Goal: Task Accomplishment & Management: Complete application form

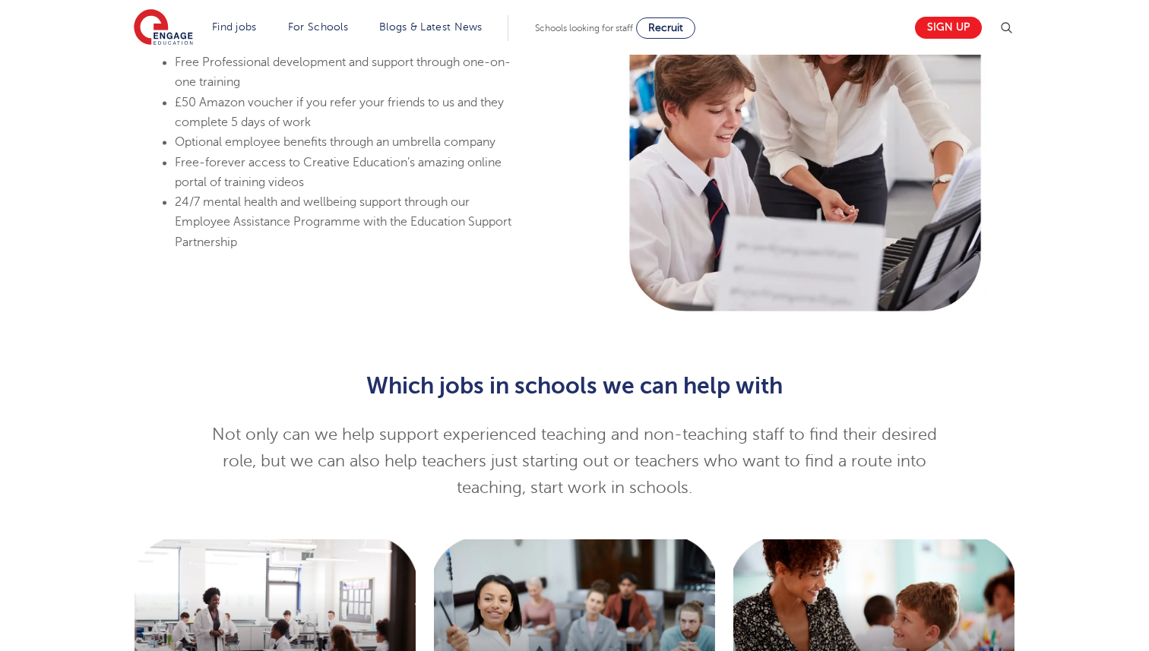
scroll to position [1264, 0]
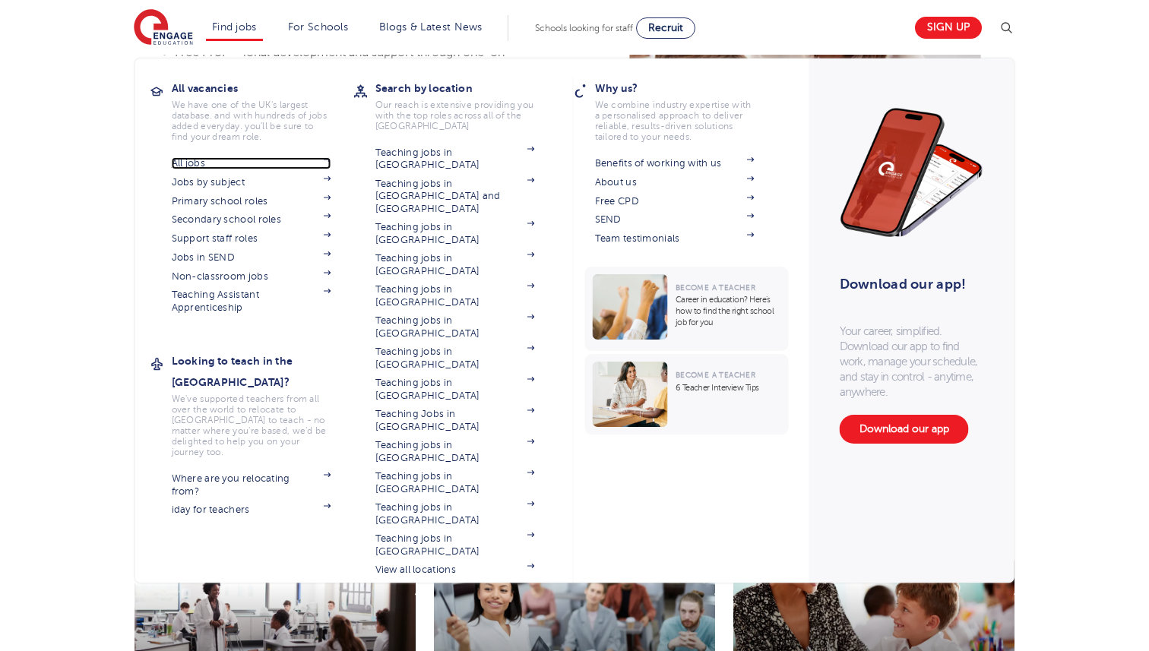
click at [185, 166] on link "All jobs" at bounding box center [252, 163] width 160 height 12
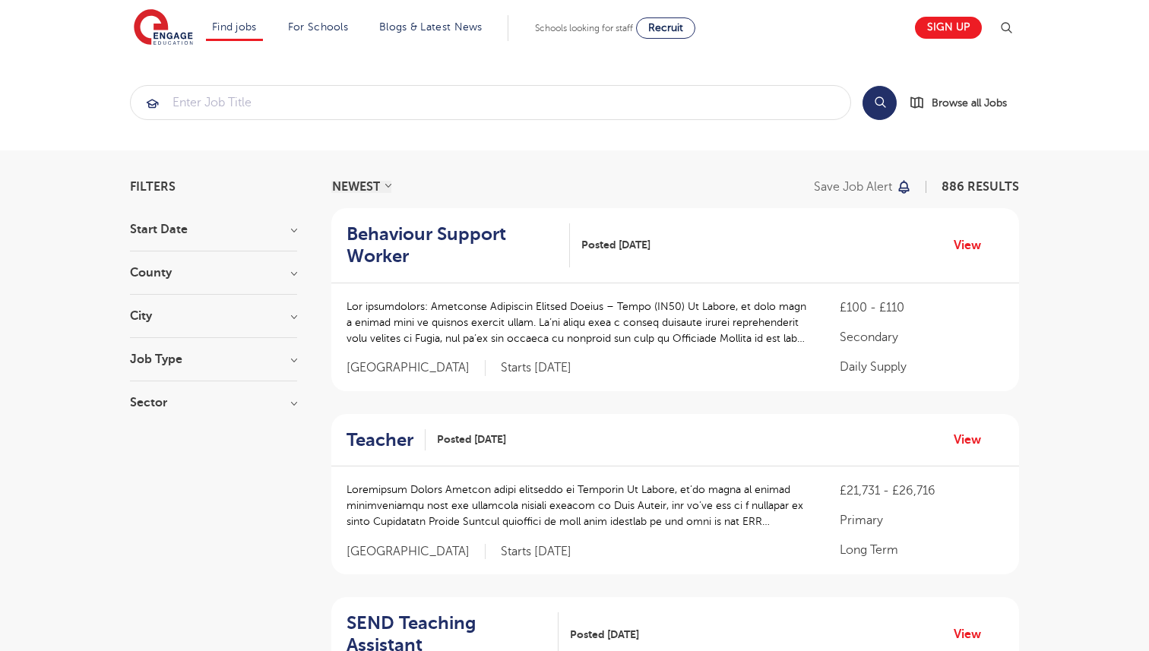
click at [293, 316] on h3 "City" at bounding box center [213, 316] width 167 height 12
click at [171, 480] on button "Show more" at bounding box center [162, 487] width 65 height 14
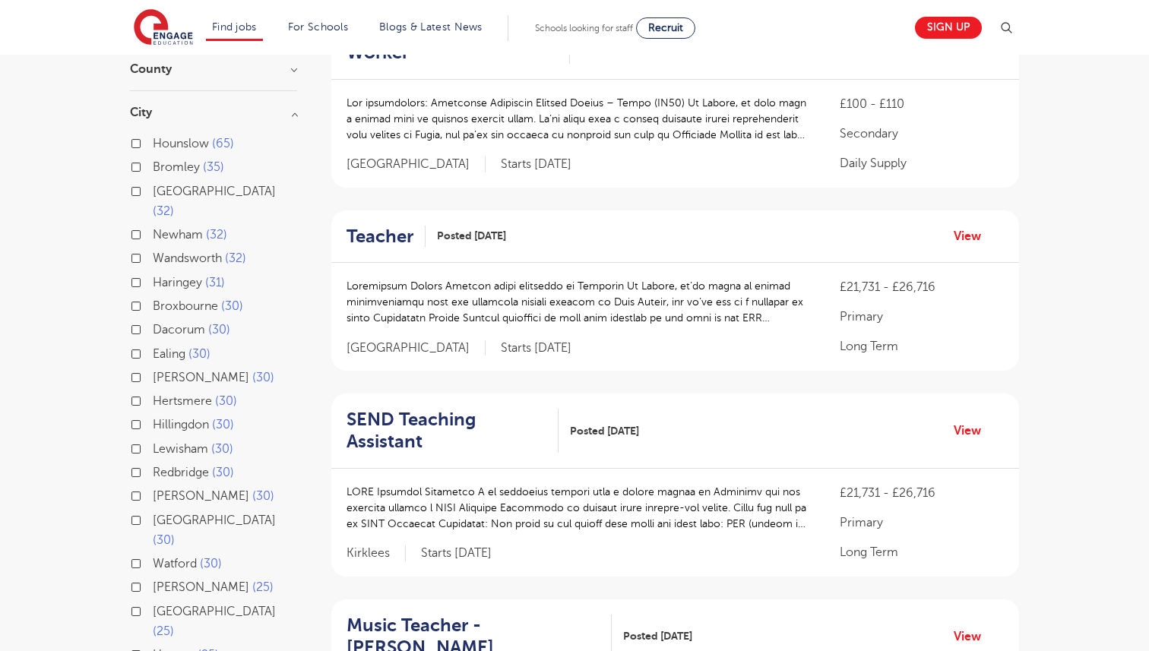
scroll to position [283, 0]
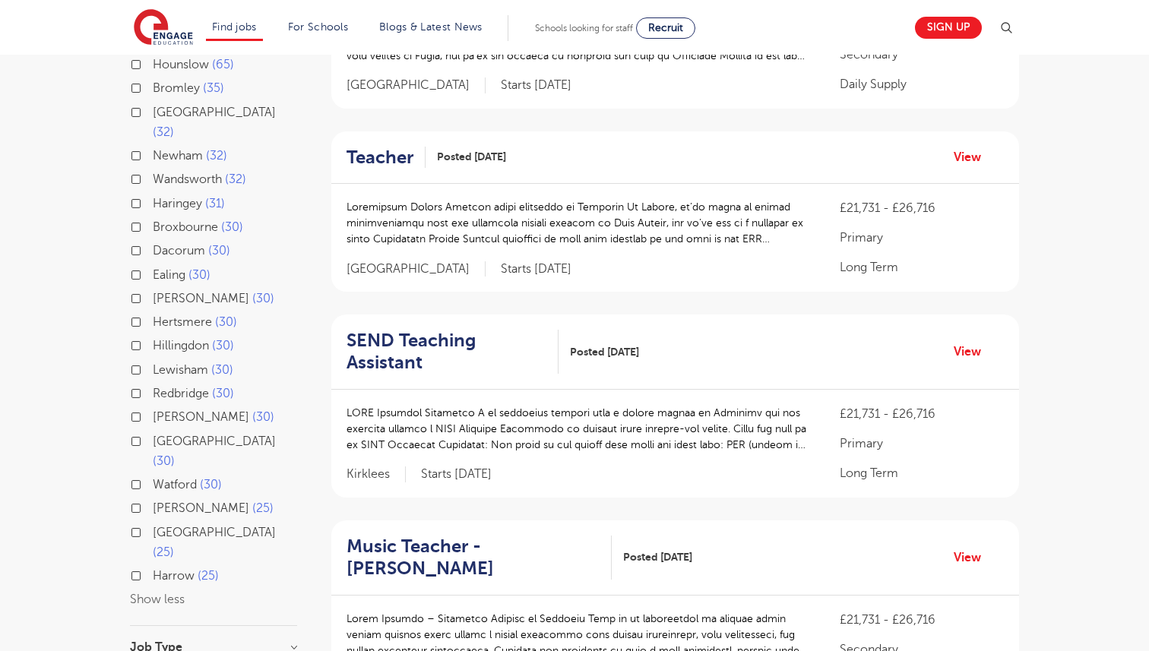
click at [185, 339] on span "Hillingdon" at bounding box center [181, 346] width 56 height 14
click at [163, 339] on input "Hillingdon 30" at bounding box center [158, 344] width 10 height 10
checkbox input "true"
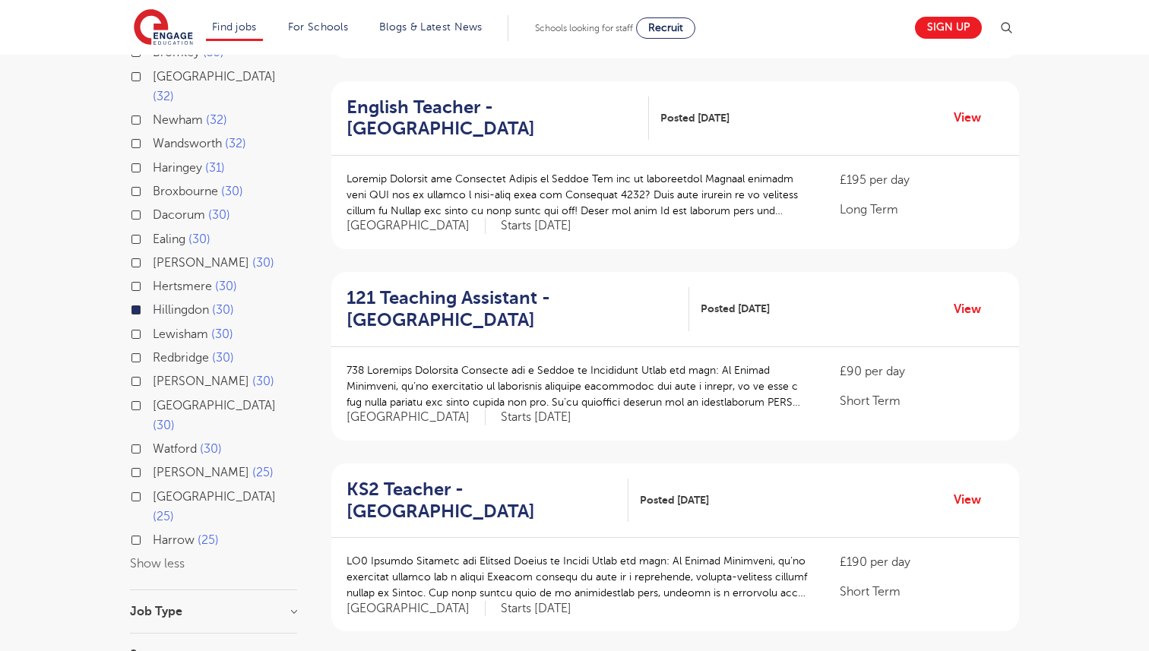
scroll to position [319, 0]
click at [961, 309] on link "View" at bounding box center [973, 309] width 39 height 20
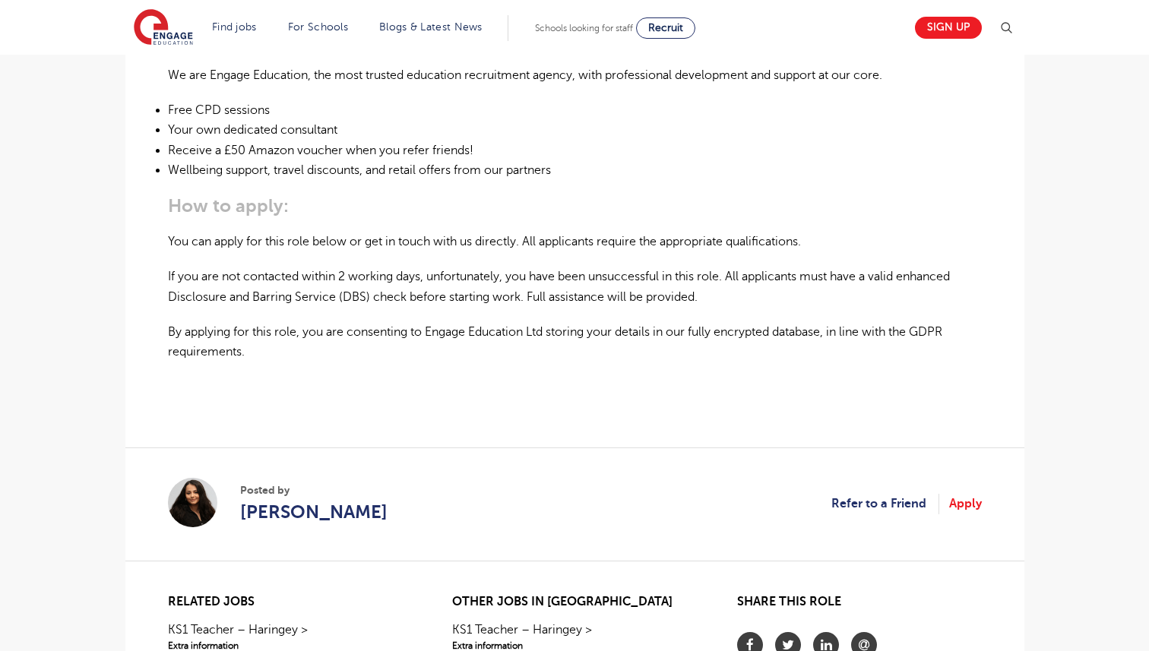
scroll to position [978, 0]
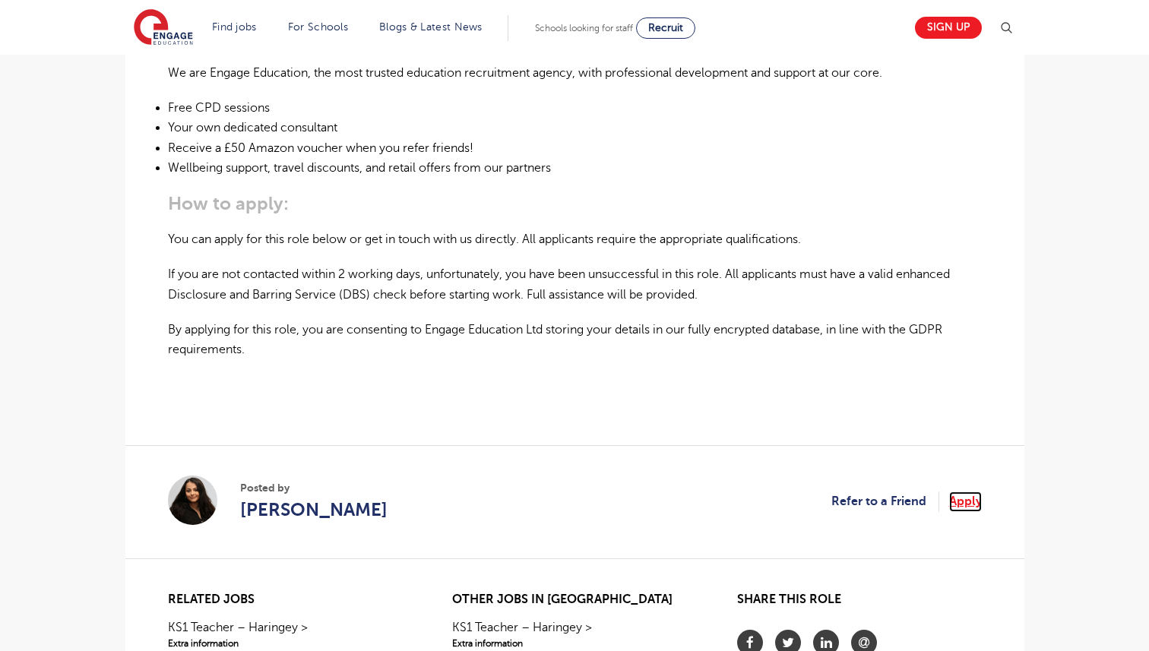
click at [971, 492] on link "Apply" at bounding box center [965, 502] width 33 height 20
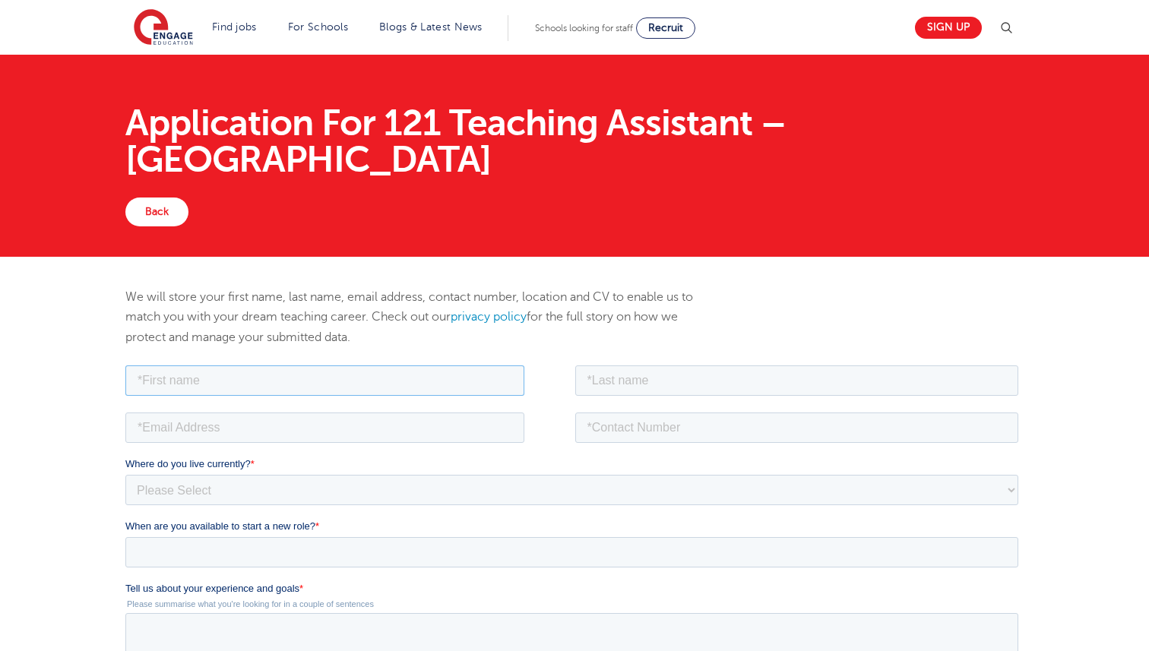
click at [338, 379] on input "text" at bounding box center [324, 380] width 399 height 30
type input "Anu Maria"
click at [616, 388] on input "text" at bounding box center [797, 380] width 444 height 30
type input "George"
click at [388, 417] on input "email" at bounding box center [324, 427] width 399 height 30
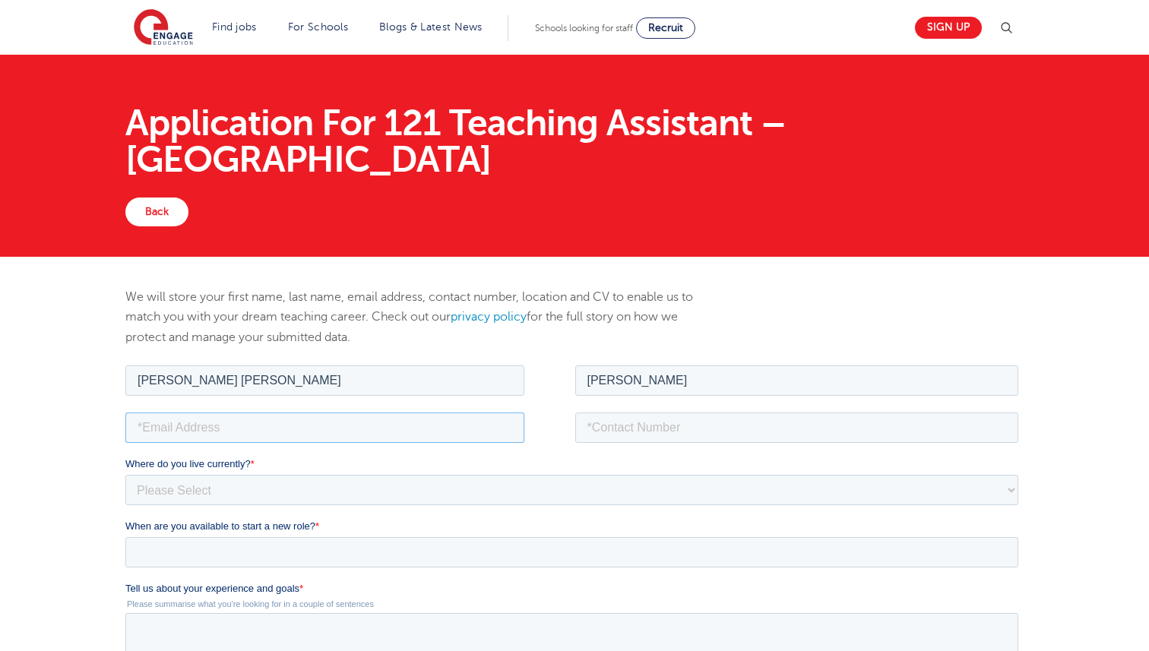
type input "anugeorge.leo@gmail.com"
click at [667, 429] on input "tel" at bounding box center [797, 427] width 444 height 30
type input "07544174876"
click at [394, 479] on select "Please Select UK Canada Ireland Australia New Zealand Europe USA South Africa J…" at bounding box center [571, 489] width 893 height 30
select select "UK"
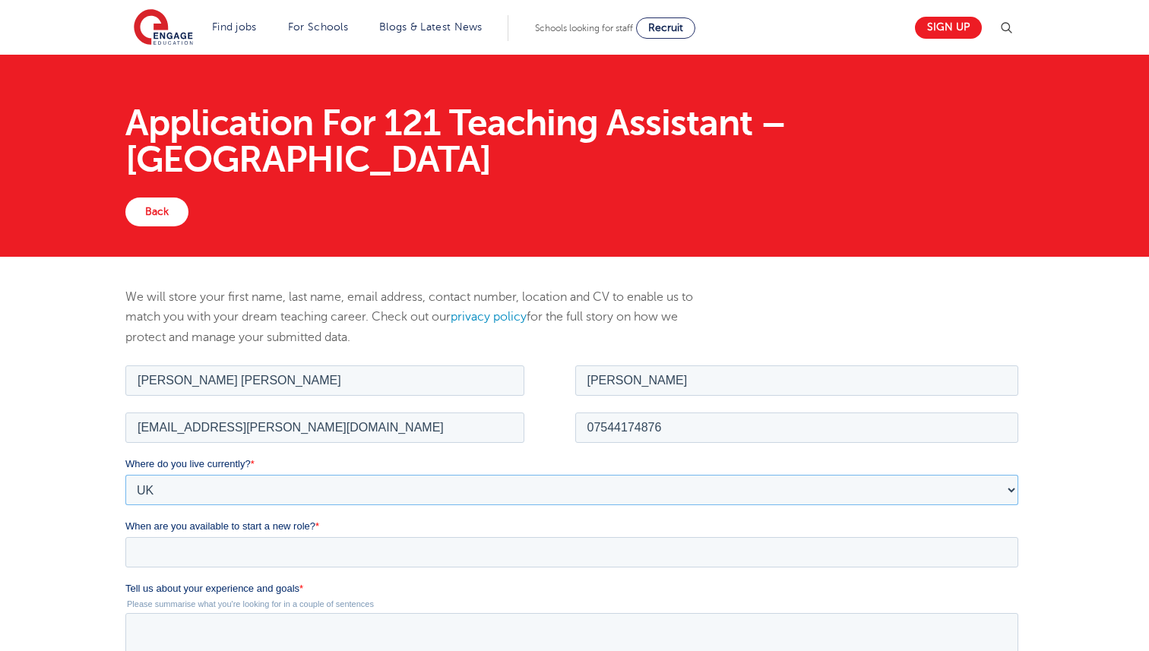
click at [125, 474] on select "Please Select UK Canada Ireland Australia New Zealand Europe USA South Africa J…" at bounding box center [571, 489] width 893 height 30
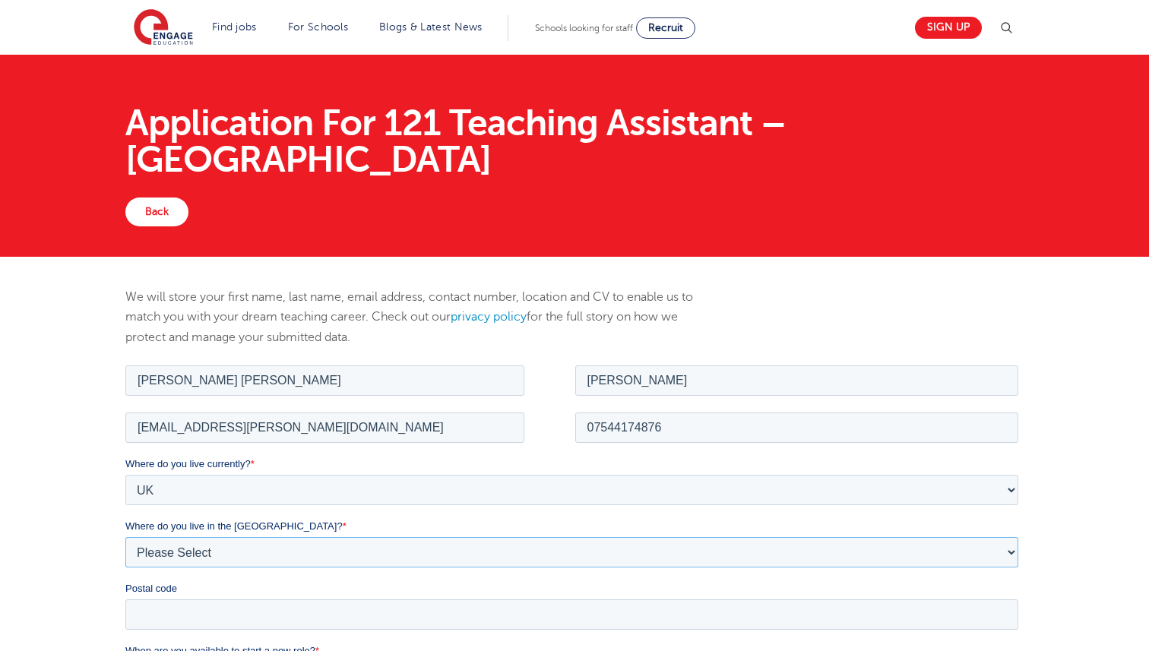
click at [169, 552] on select "Please Select Overseas Barnsley Bedfordshire Berkshire Bournemouth Bracknell Fo…" at bounding box center [571, 552] width 893 height 30
click at [217, 548] on select "Please Select Overseas Barnsley Bedfordshire Berkshire Bournemouth Bracknell Fo…" at bounding box center [571, 552] width 893 height 30
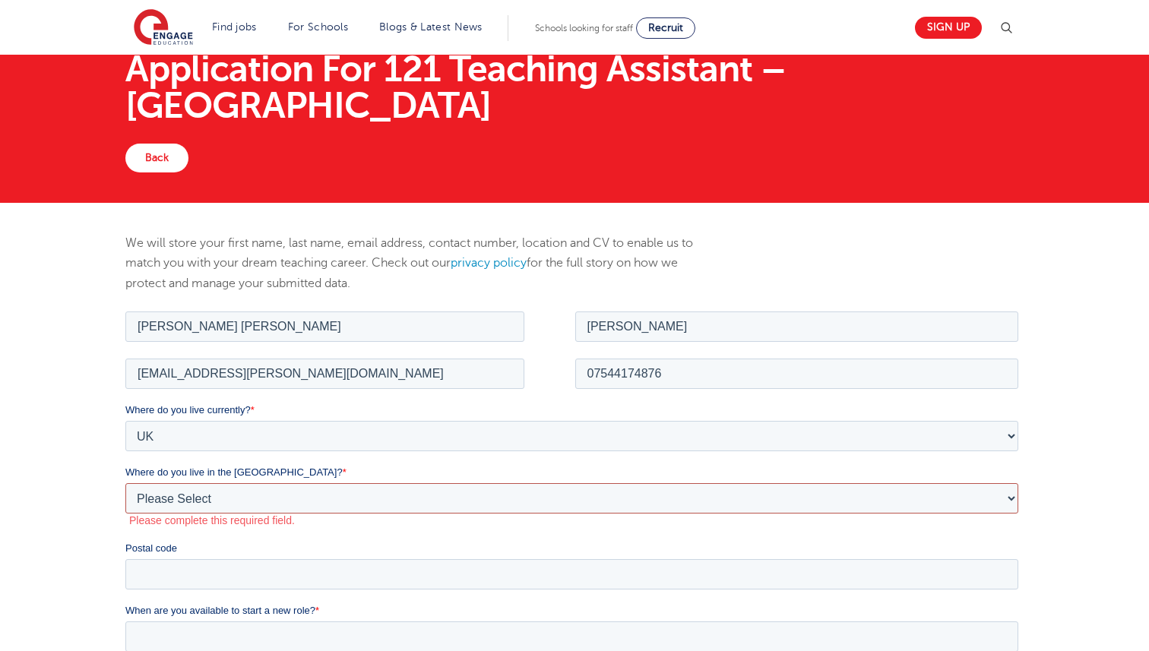
scroll to position [55, 0]
click at [221, 501] on select "Please Select Overseas Barnsley Bedfordshire Berkshire Bournemouth Bracknell Fo…" at bounding box center [571, 497] width 893 height 30
select select "London"
click at [125, 482] on select "Please Select Overseas Barnsley Bedfordshire Berkshire Bournemouth Bracknell Fo…" at bounding box center [571, 497] width 893 height 30
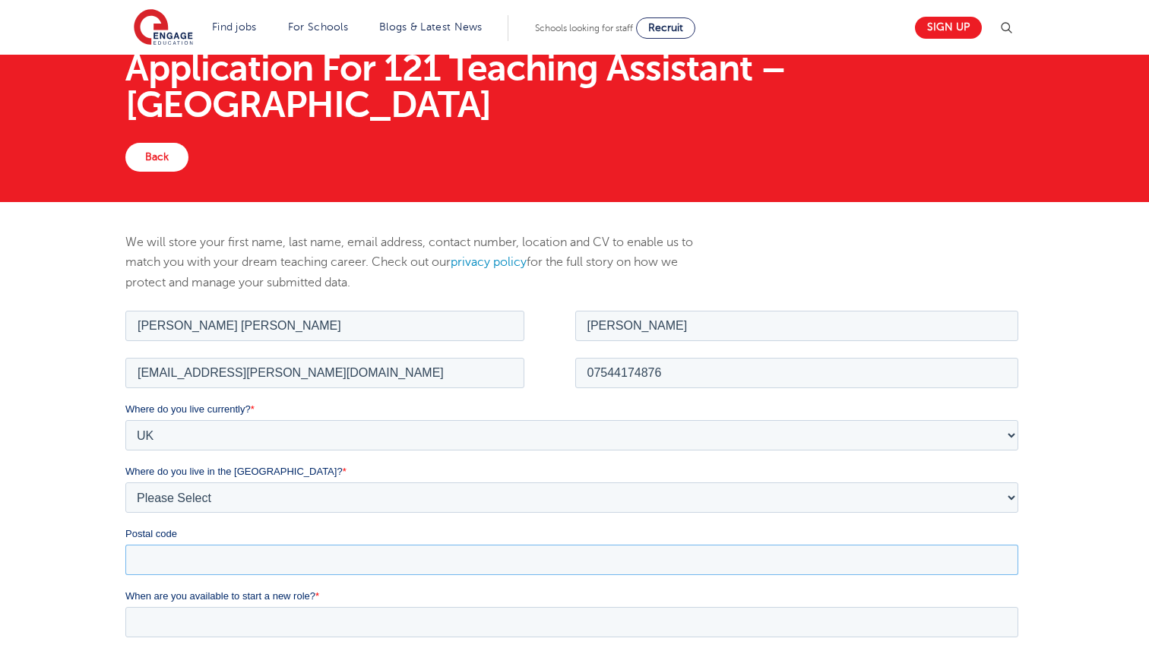
click at [207, 550] on input "Postal code" at bounding box center [571, 559] width 893 height 30
type input "UB8 2RX"
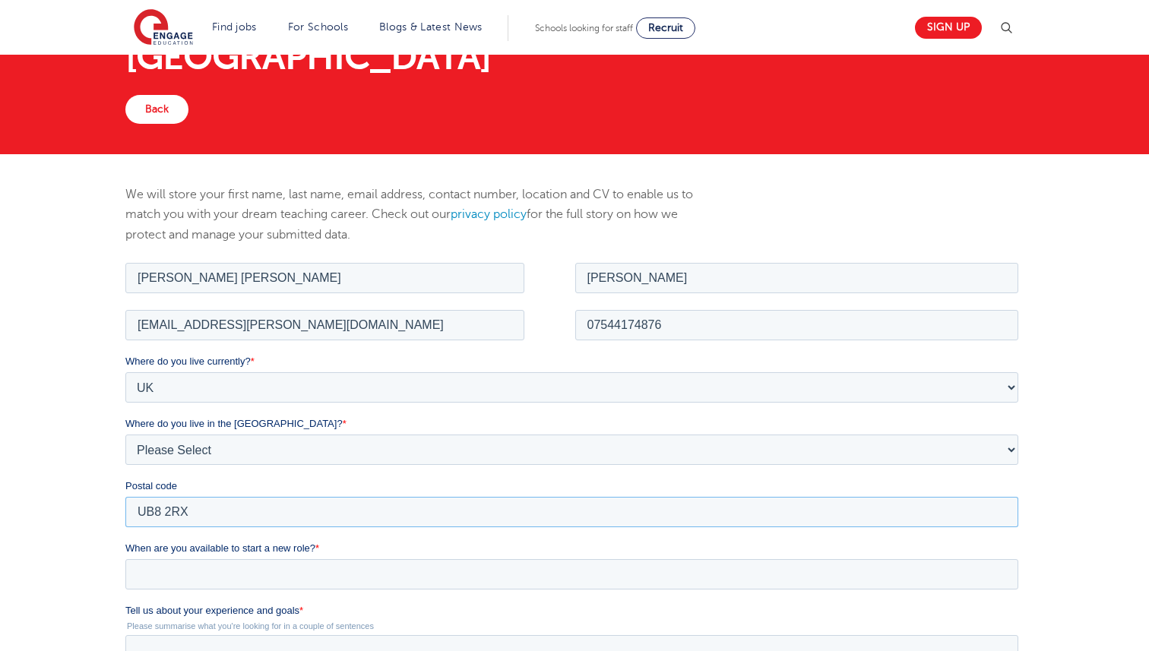
scroll to position [104, 0]
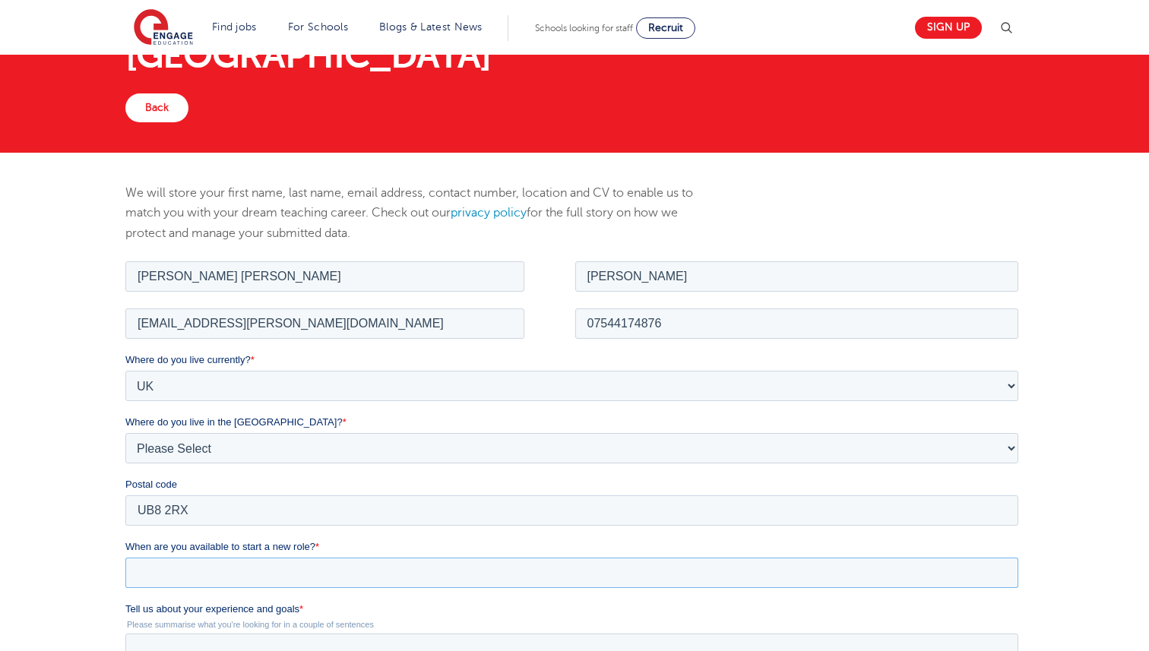
click at [249, 573] on input "When are you available to start a new role? *" at bounding box center [571, 572] width 893 height 30
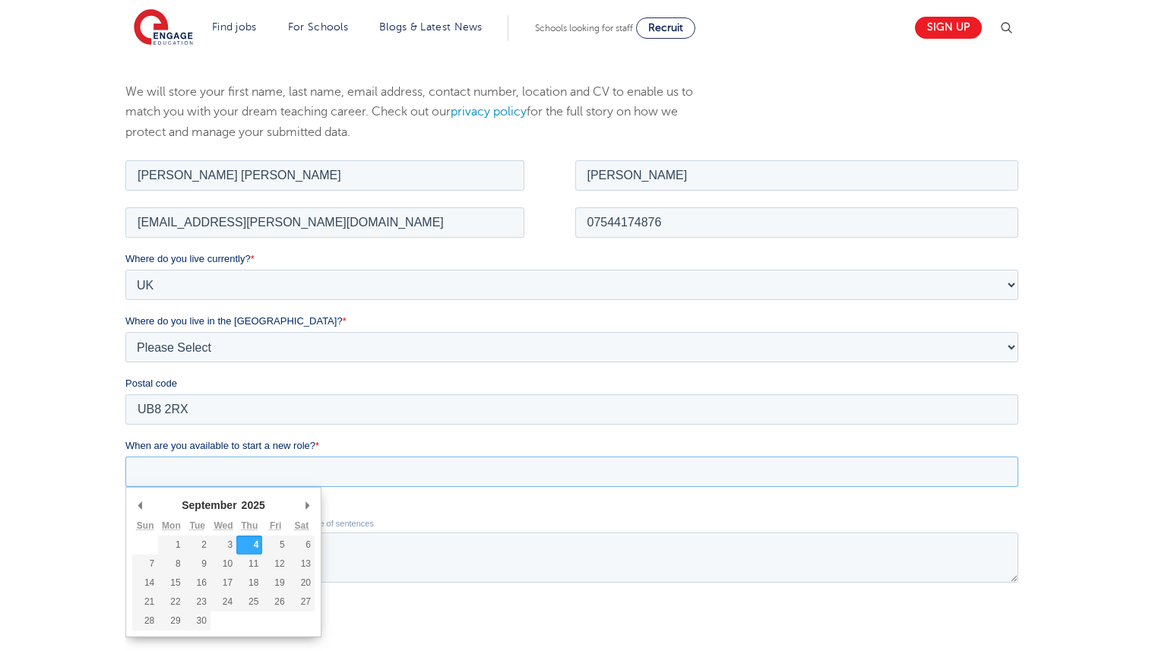
scroll to position [216, 0]
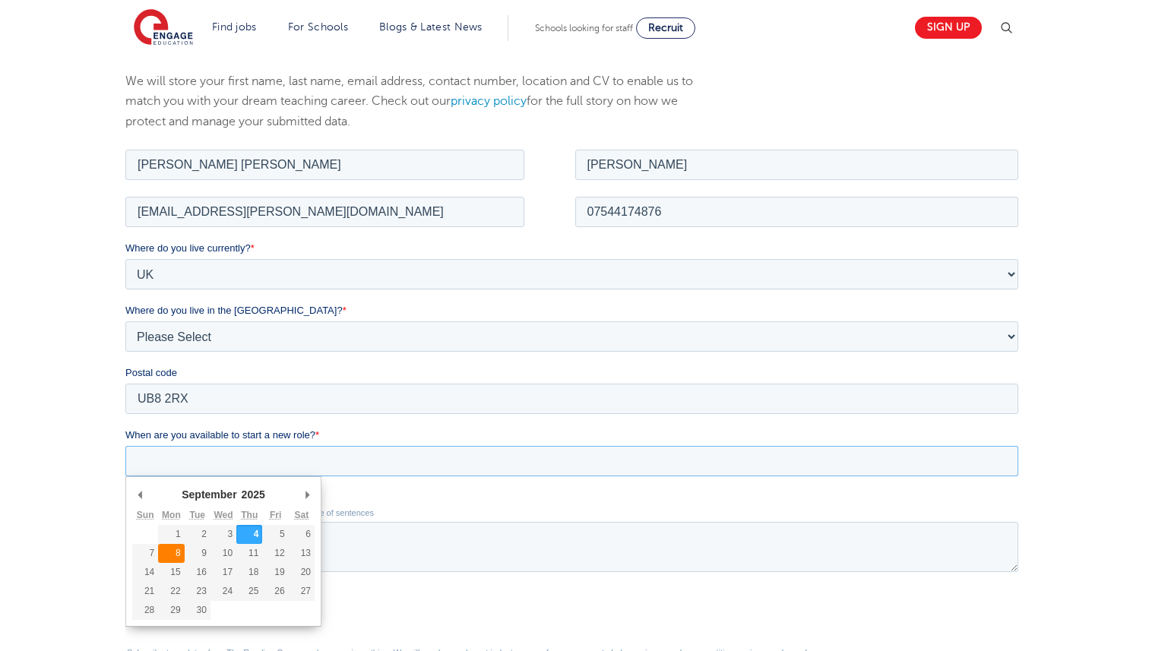
type div "2025-09-08"
type input "2025/09/08"
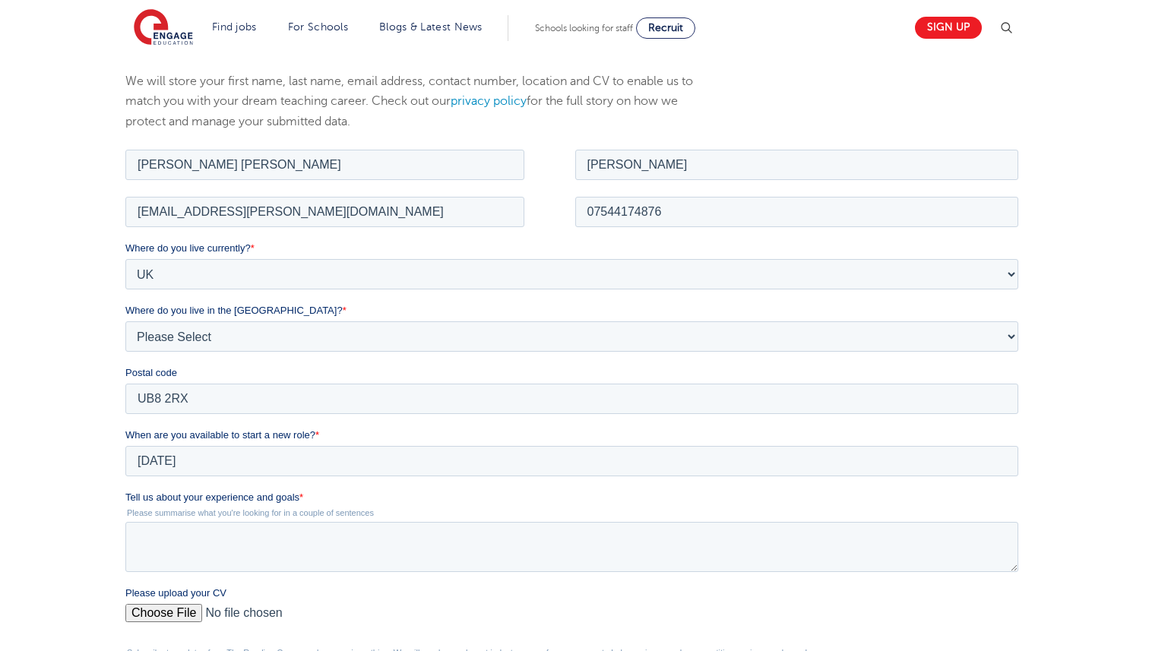
drag, startPoint x: 247, startPoint y: 601, endPoint x: 303, endPoint y: 498, distance: 117.3
drag, startPoint x: 303, startPoint y: 498, endPoint x: 105, endPoint y: 494, distance: 197.7
click at [125, 494] on html "Job Position Job Sector Job ID Job Number Job Owner Anu Maria George anugeorge.…" at bounding box center [574, 498] width 899 height 704
copy label "Tell us about your experience and goals *"
click at [176, 543] on textarea "Tell us about your experience and goals *" at bounding box center [571, 546] width 893 height 50
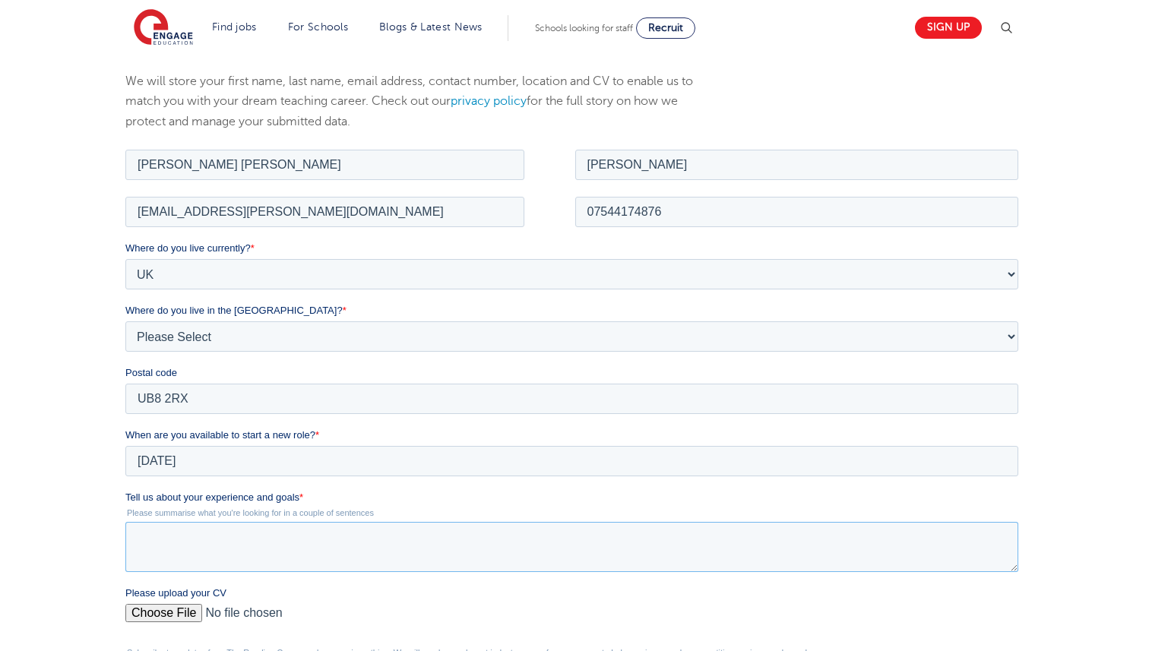
paste textarea "I have [X years] of teaching experience in [subject/grade level]. During this t…"
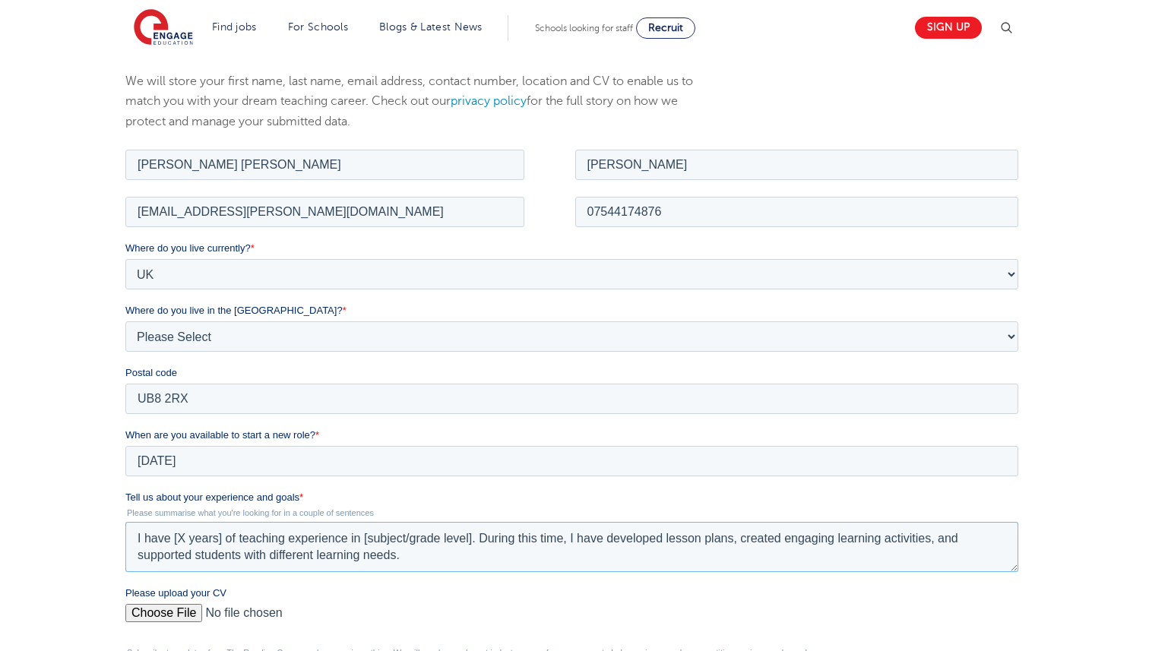
click at [220, 537] on textarea "I have [X years] of teaching experience in [subject/grade level]. During this t…" at bounding box center [571, 546] width 893 height 50
click at [470, 537] on textarea "I have 4+ years of teaching experience in [subject/grade level]. During this ti…" at bounding box center [571, 546] width 893 height 50
click at [471, 536] on textarea "I have 4+ years of teaching experience in [subject/grade level]. During this ti…" at bounding box center [571, 546] width 893 height 50
click at [419, 561] on textarea "I have 4+ years of teaching experience in Computer Science. During this time, I…" at bounding box center [571, 546] width 893 height 50
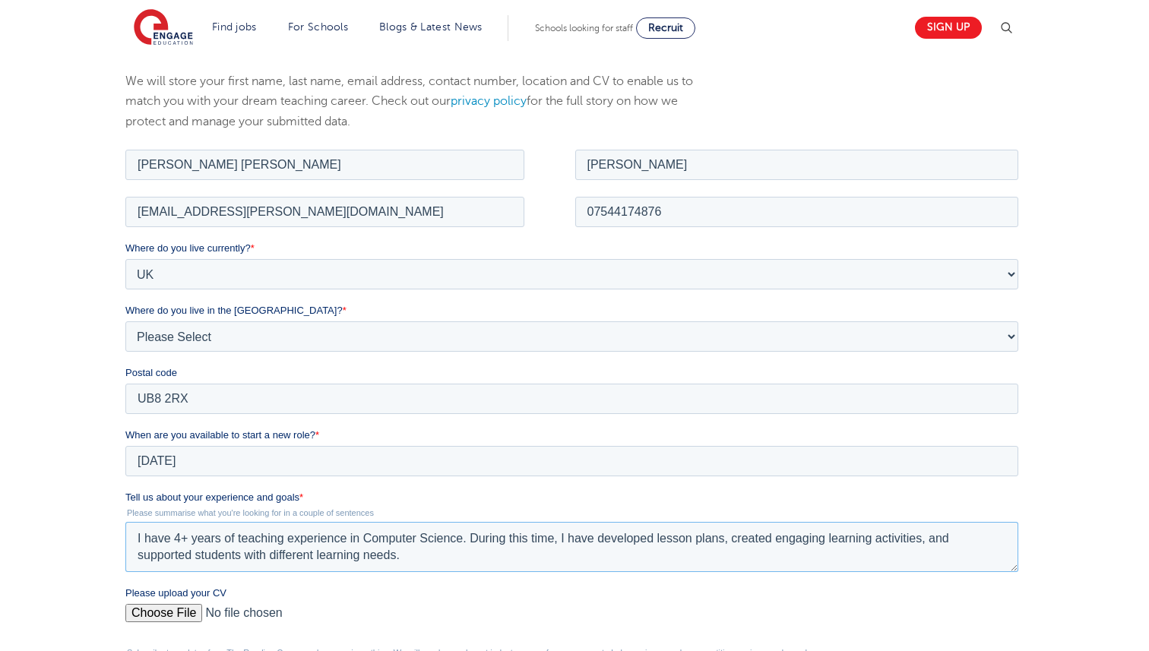
paste textarea "My short-term goal is to continue developing my skills in classroom support and…"
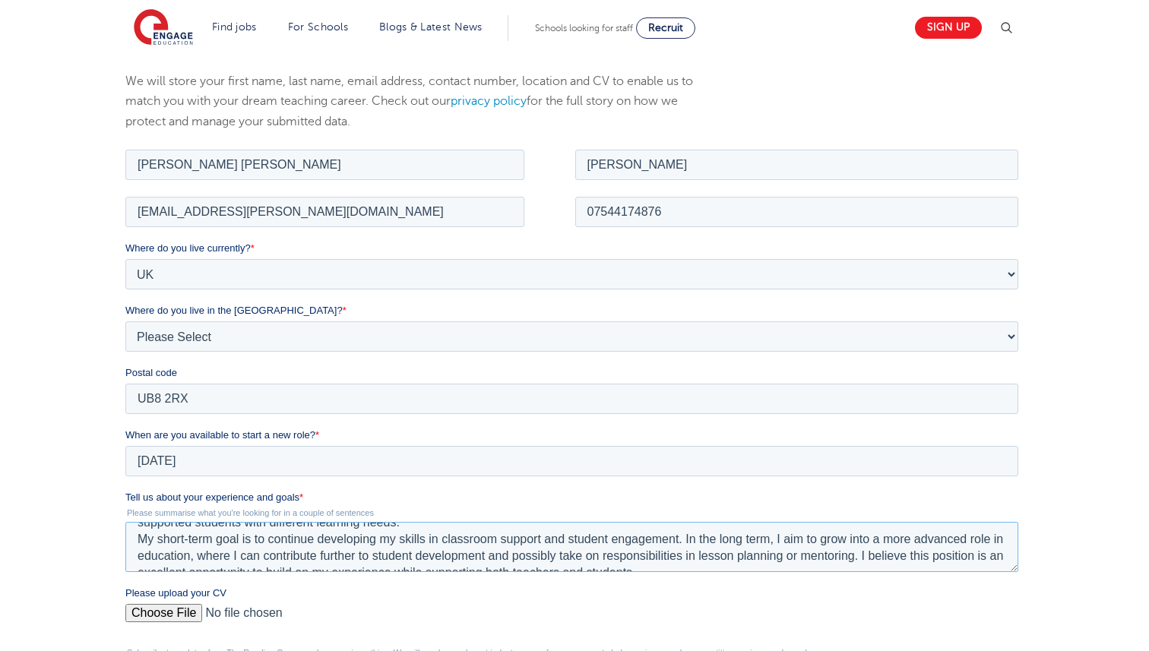
scroll to position [47, 0]
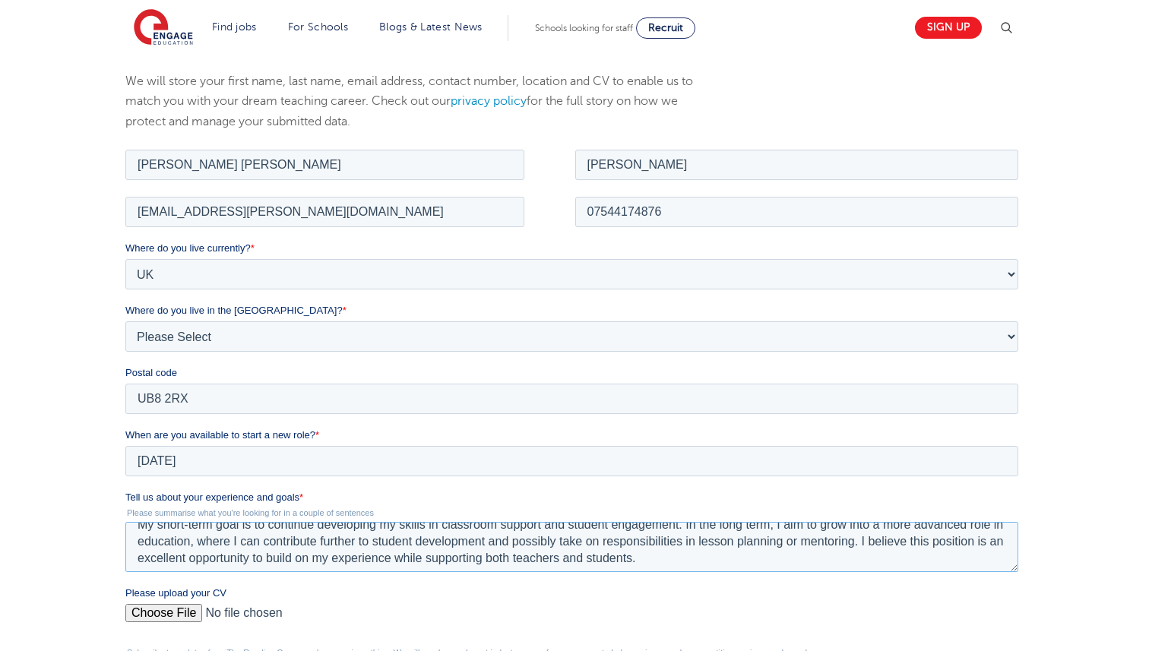
type textarea "I have 4+ years of teaching experience in Computer Science. During this time, I…"
click at [179, 613] on input "Please upload your CV" at bounding box center [571, 618] width 893 height 30
type input "C:\fakepath\ANUMARIAGEORGE-CV.pdf"
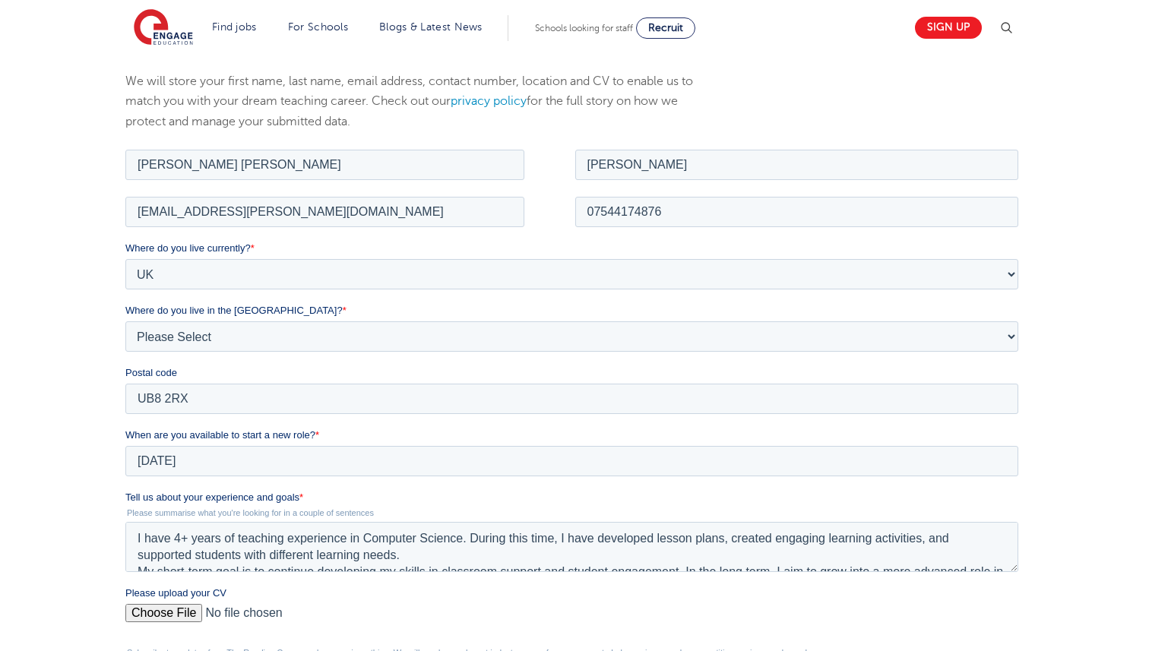
scroll to position [5, 0]
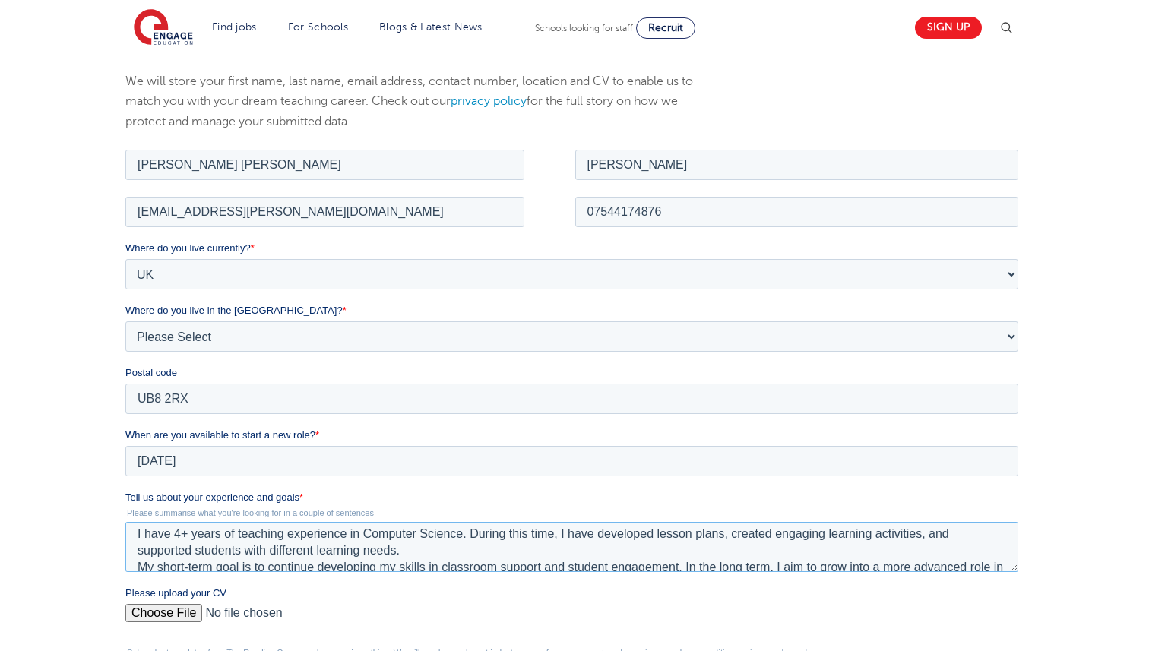
click at [181, 537] on textarea "I have 4+ years of teaching experience in Computer Science. During this time, I…" at bounding box center [571, 546] width 893 height 50
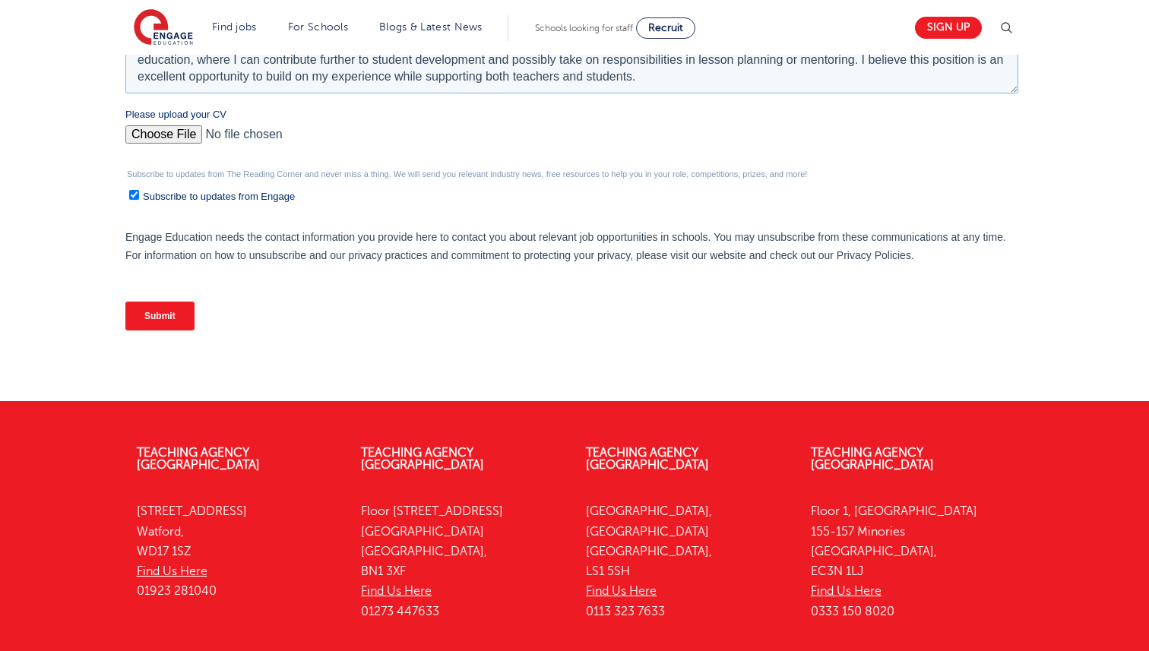
scroll to position [711, 0]
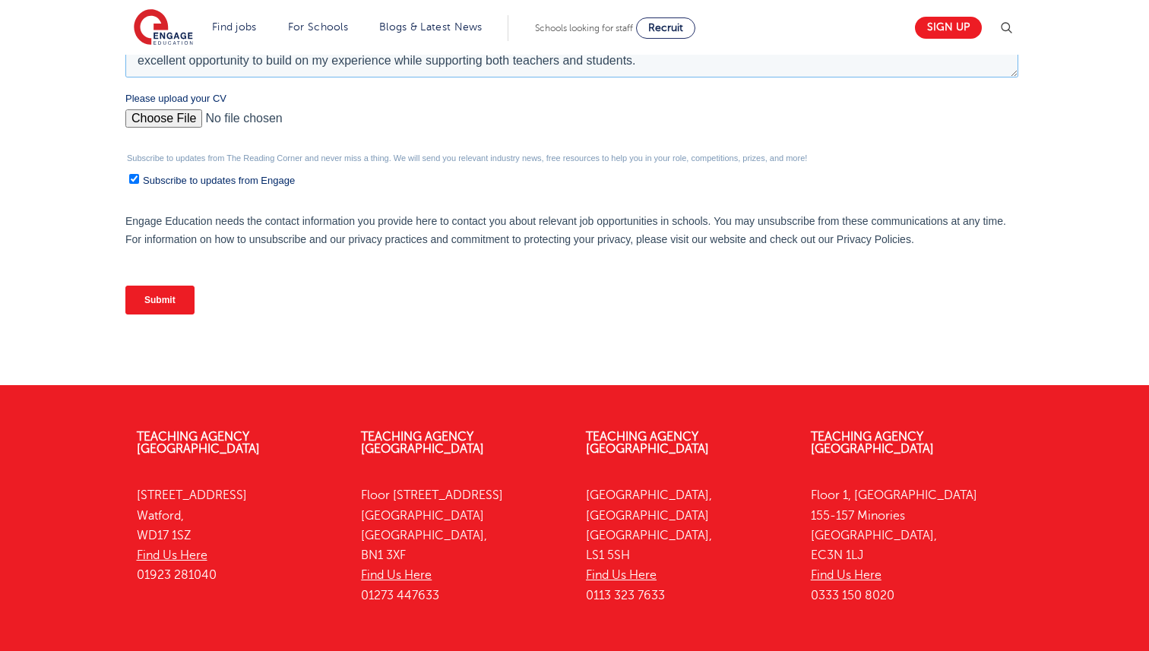
type textarea "I have 5+ years of teaching experience in Computer Science. During this time, I…"
click at [150, 295] on input "Submit" at bounding box center [159, 300] width 69 height 29
